Goal: Task Accomplishment & Management: Complete application form

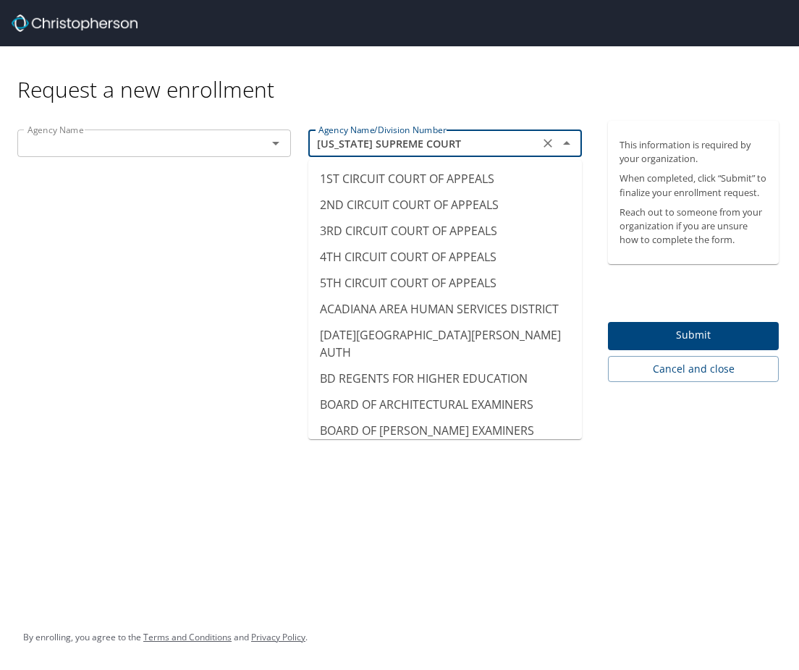
click at [501, 143] on input "[US_STATE] SUPREME COURT" at bounding box center [424, 143] width 222 height 19
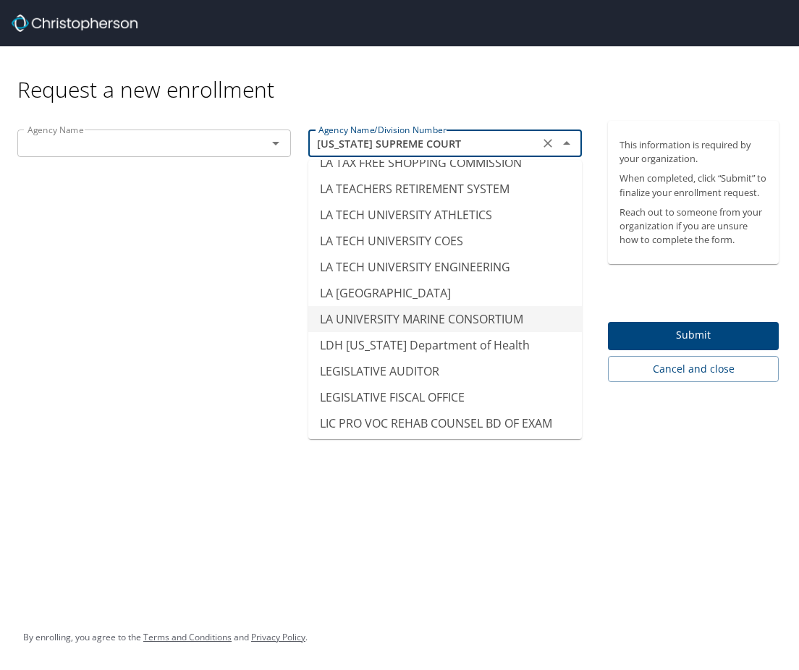
click at [499, 145] on input "[US_STATE] SUPREME COURT" at bounding box center [424, 143] width 222 height 19
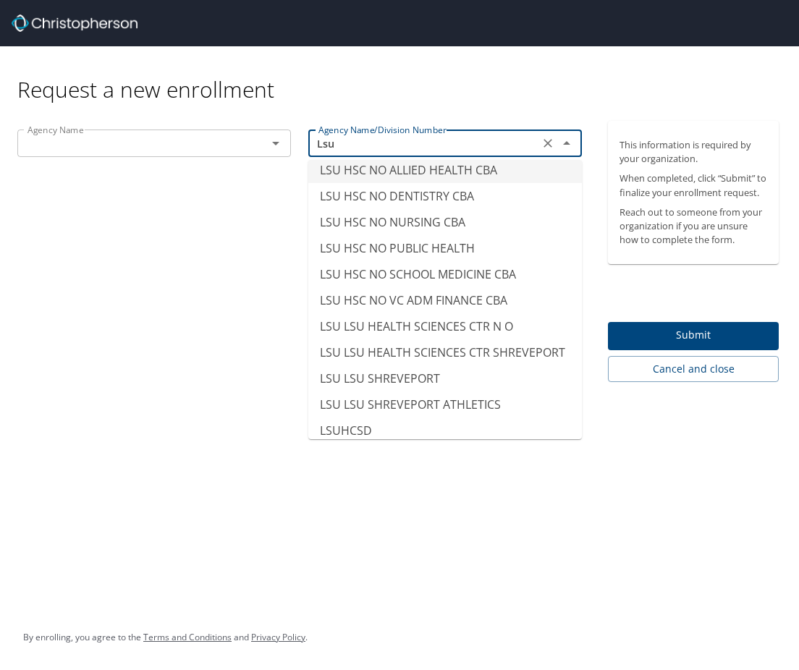
scroll to position [0, 0]
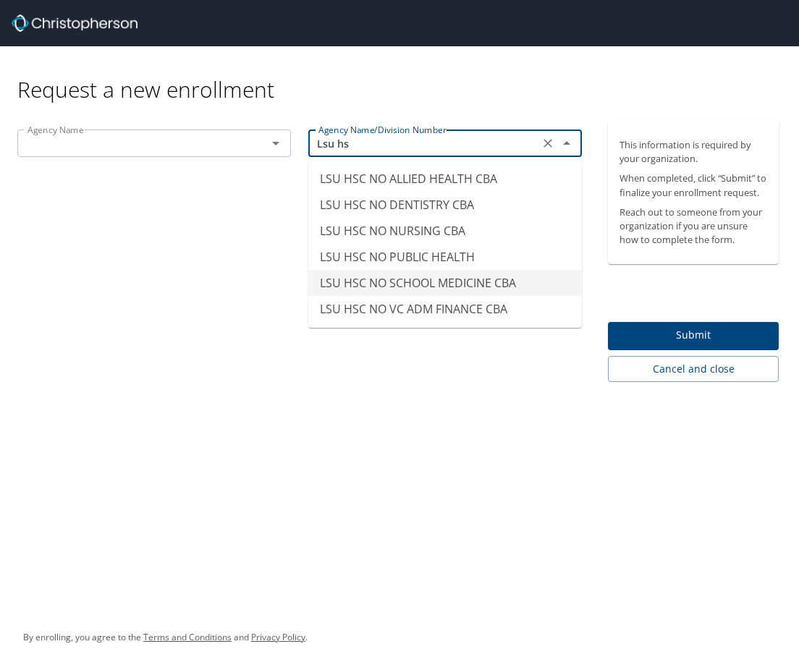
click at [518, 282] on li "LSU HSC NO SCHOOL MEDICINE CBA" at bounding box center [445, 283] width 274 height 26
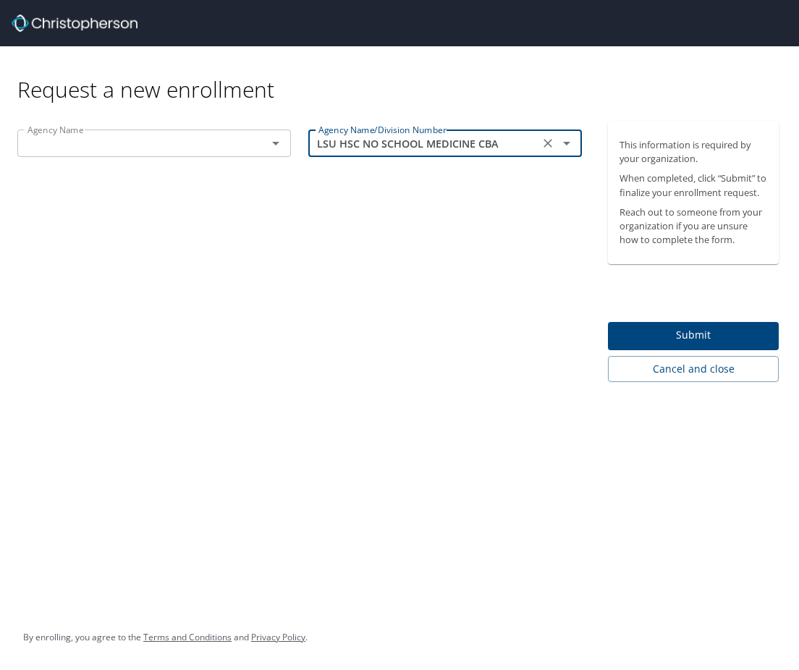
type input "LSU HSC NO SCHOOL MEDICINE CBA"
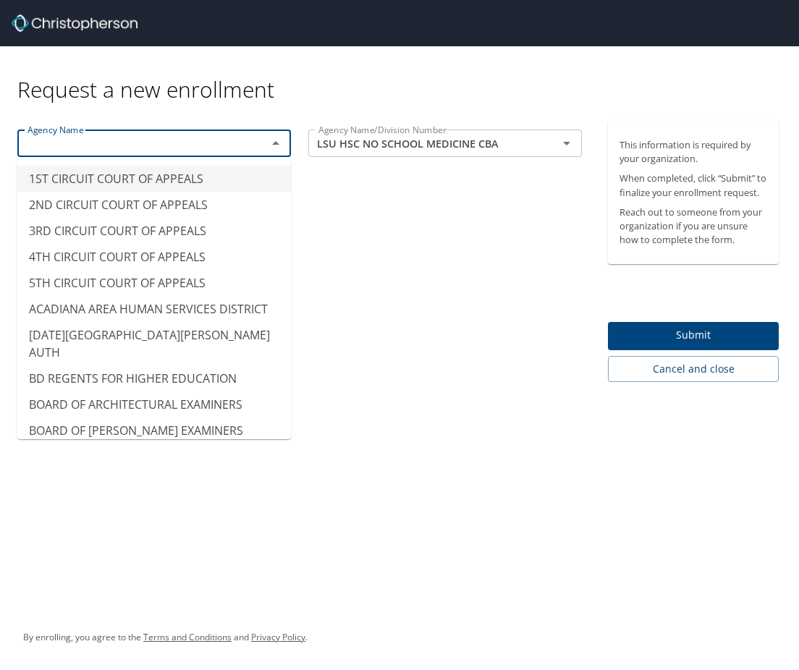
click at [208, 151] on input "text" at bounding box center [133, 143] width 222 height 19
click at [544, 146] on icon "Clear" at bounding box center [548, 143] width 14 height 14
type input "1ST CIRCUIT COURT OF APPEALS"
drag, startPoint x: 201, startPoint y: 143, endPoint x: -96, endPoint y: 147, distance: 296.9
click at [0, 147] on html "Request a new enrollment Agency Name 1ST CIRCUIT COURT OF APPEALS Agency Name A…" at bounding box center [399, 335] width 799 height 670
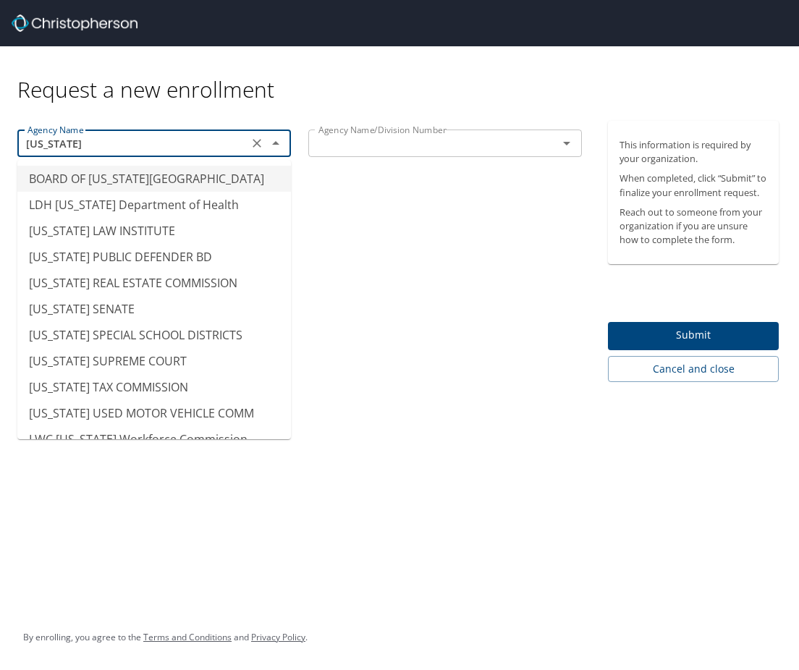
type input "[US_STATE]"
click at [258, 143] on icon "Clear" at bounding box center [257, 143] width 9 height 9
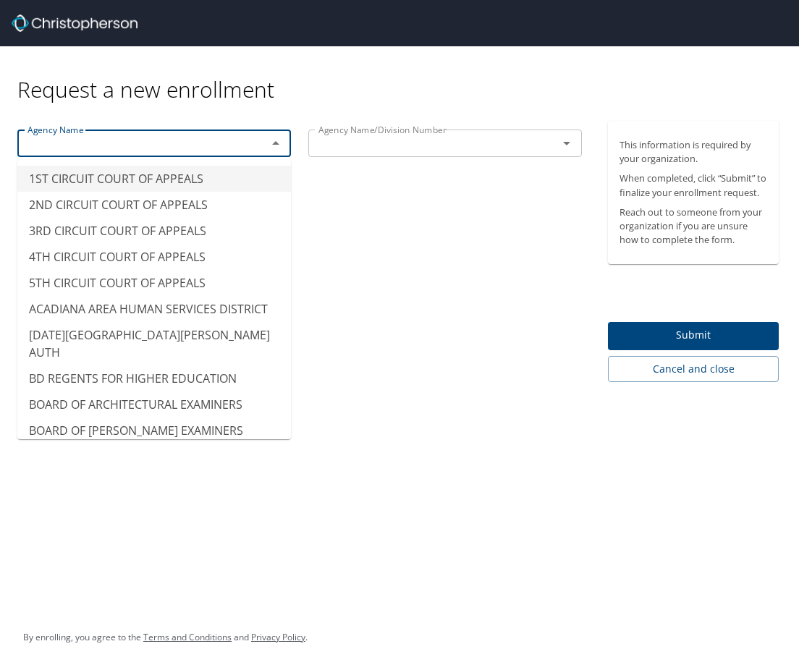
type input "1ST CIRCUIT COURT OF APPEALS"
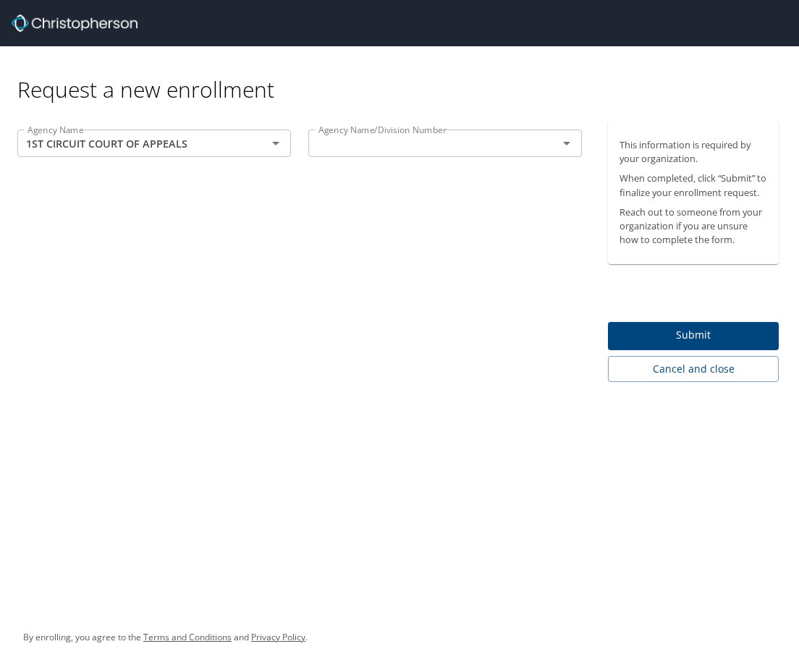
click at [411, 368] on div "Agency Name 1ST CIRCUIT COURT OF APPEALS Agency Name Agency Name/Division Numbe…" at bounding box center [300, 251] width 600 height 261
click at [265, 151] on div at bounding box center [266, 143] width 38 height 20
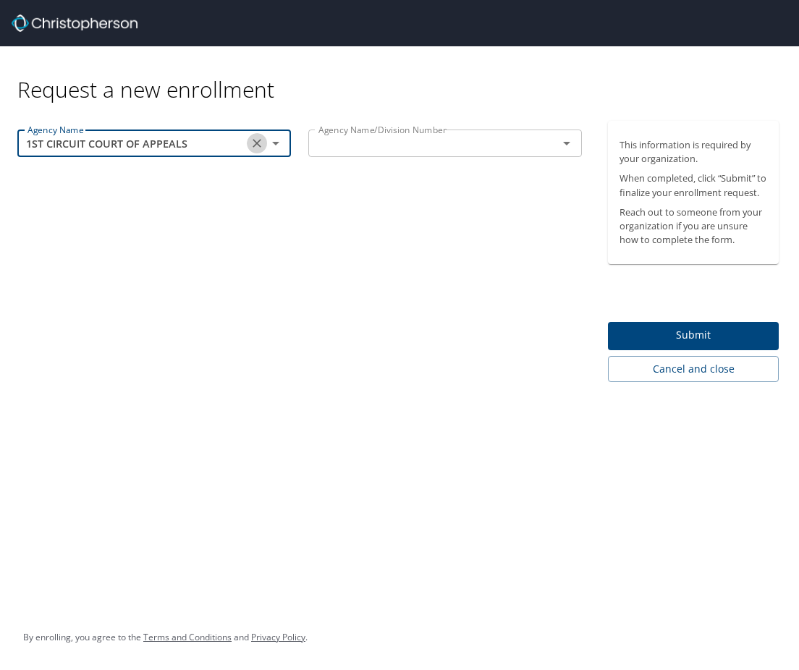
click at [257, 146] on icon "Clear" at bounding box center [257, 143] width 14 height 14
click at [561, 145] on icon "Open" at bounding box center [566, 143] width 17 height 17
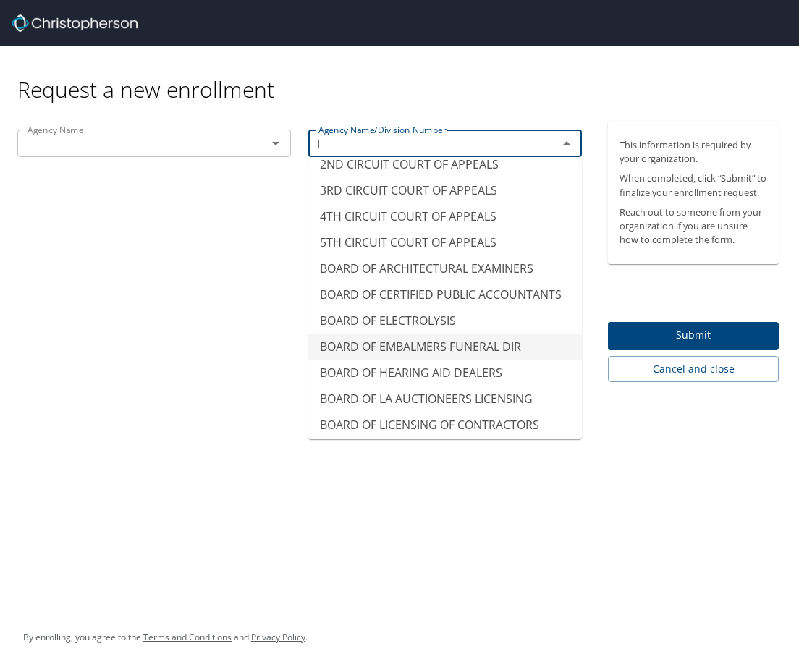
scroll to position [9, 0]
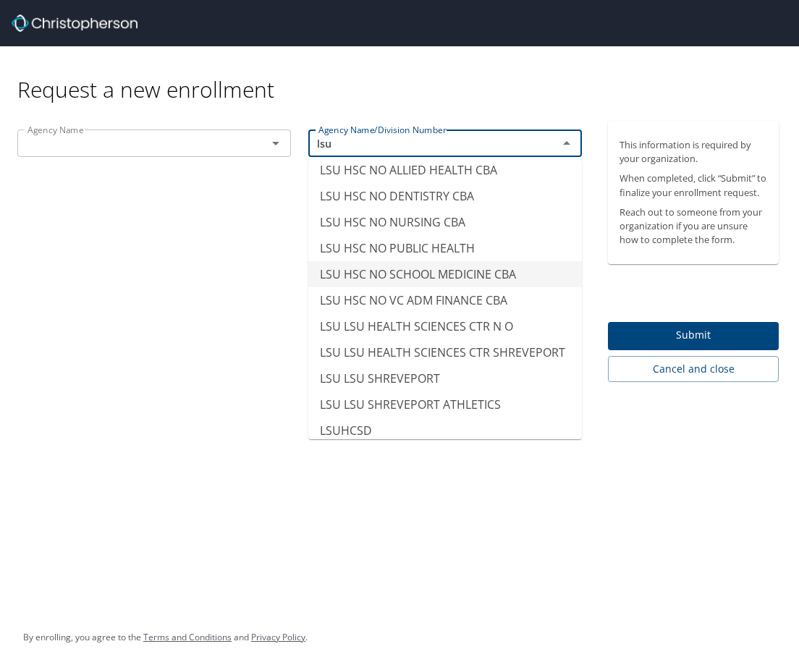
click at [533, 271] on li "LSU HSC NO SCHOOL MEDICINE CBA" at bounding box center [445, 274] width 274 height 26
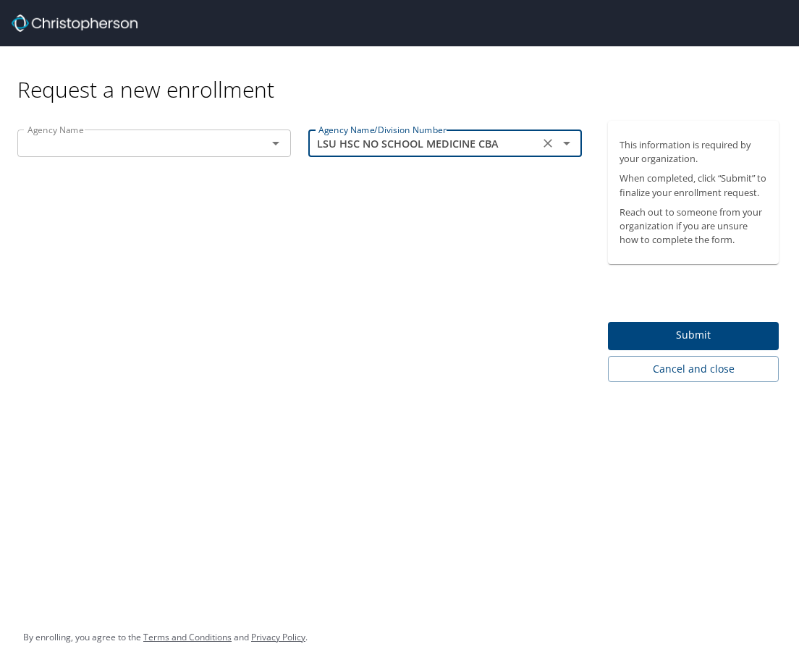
type input "LSU HSC NO SCHOOL MEDICINE CBA"
click at [716, 340] on span "Submit" at bounding box center [694, 336] width 148 height 18
